Goal: Task Accomplishment & Management: Complete application form

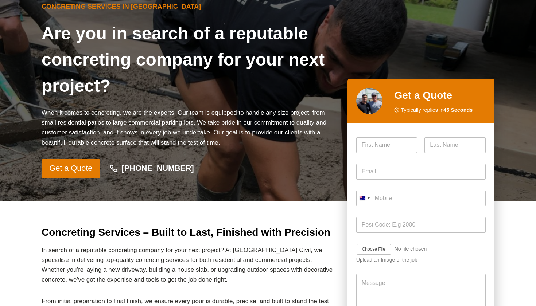
scroll to position [60, 0]
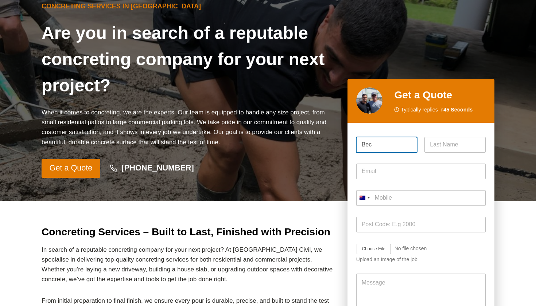
type input "Bec"
type input "[PERSON_NAME]"
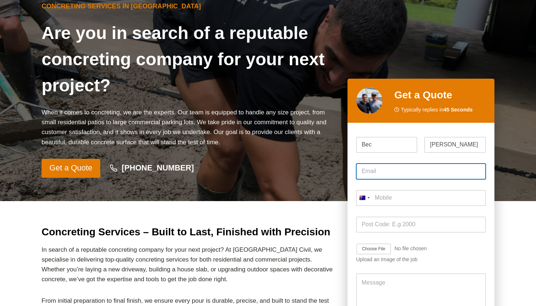
type input "[EMAIL_ADDRESS][DOMAIN_NAME]"
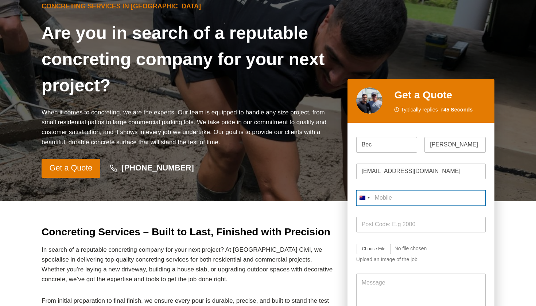
click at [416, 201] on input "Mobile *" at bounding box center [421, 198] width 130 height 16
type input "0484 588 469"
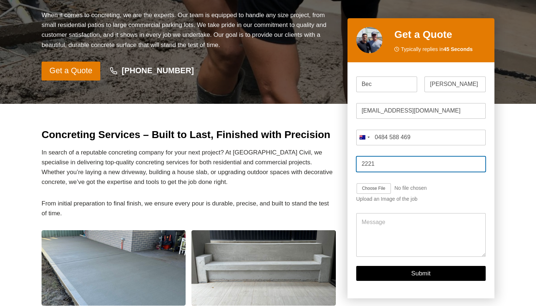
scroll to position [160, 0]
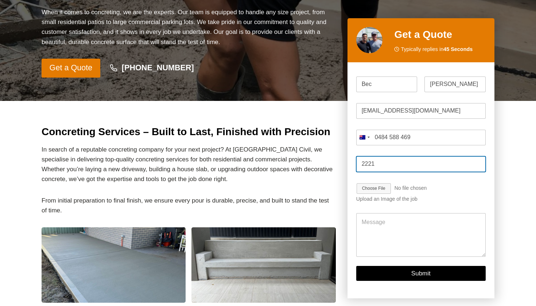
type input "2221"
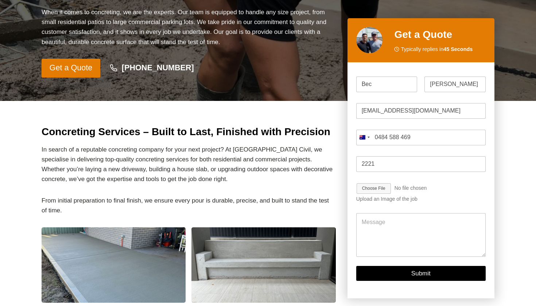
click at [375, 189] on input "Job Image Upload" at bounding box center [395, 189] width 78 height 12
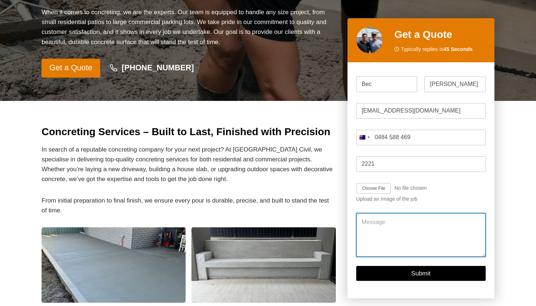
click at [439, 233] on textarea "Message" at bounding box center [421, 236] width 130 height 44
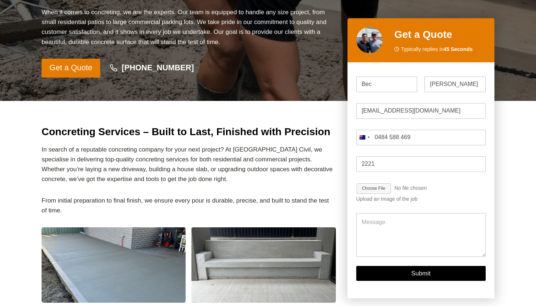
click at [385, 192] on input "Job Image Upload" at bounding box center [395, 189] width 78 height 12
type input "C:\fakepath\Concrete .JPG"
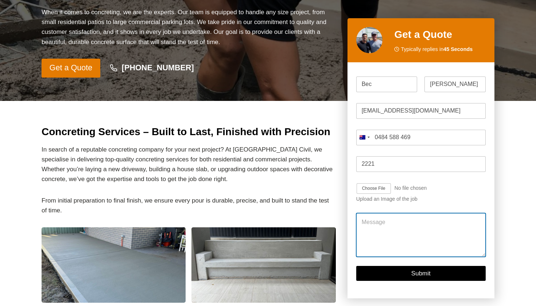
click at [392, 223] on textarea "Message" at bounding box center [421, 236] width 130 height 44
type textarea "Hi, Looking of a quote for the side of the house and maybe up the side of the p…"
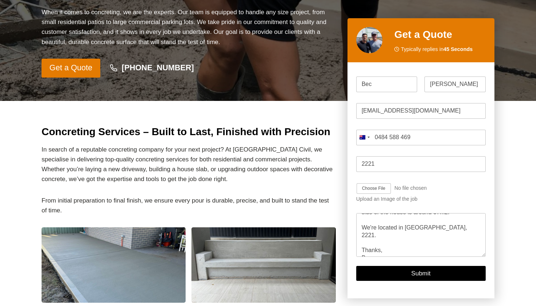
click at [418, 277] on button "Submit" at bounding box center [421, 274] width 130 height 15
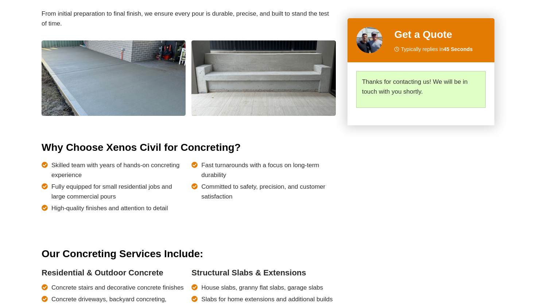
scroll to position [351, 0]
